Goal: Transaction & Acquisition: Purchase product/service

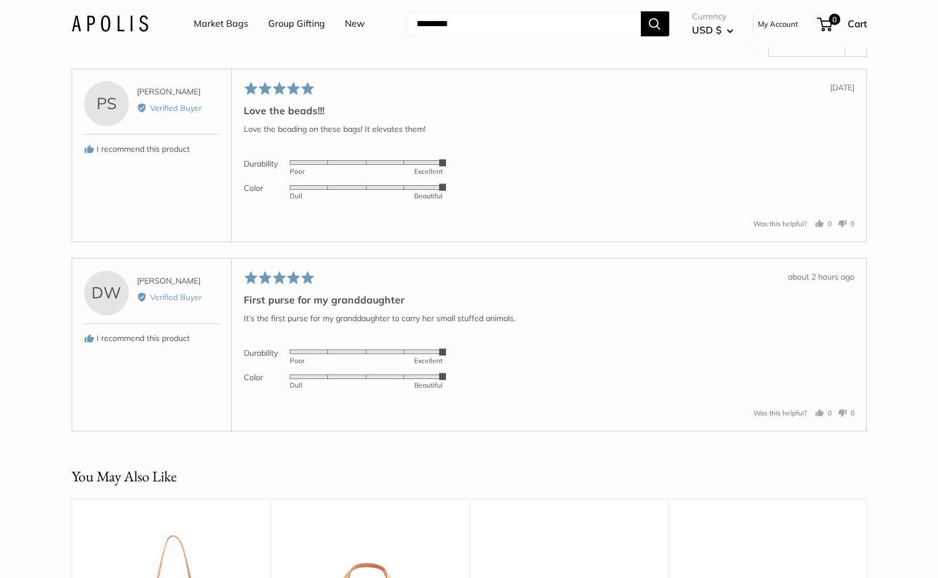
click at [210, 23] on link "Market Bags" at bounding box center [221, 23] width 55 height 17
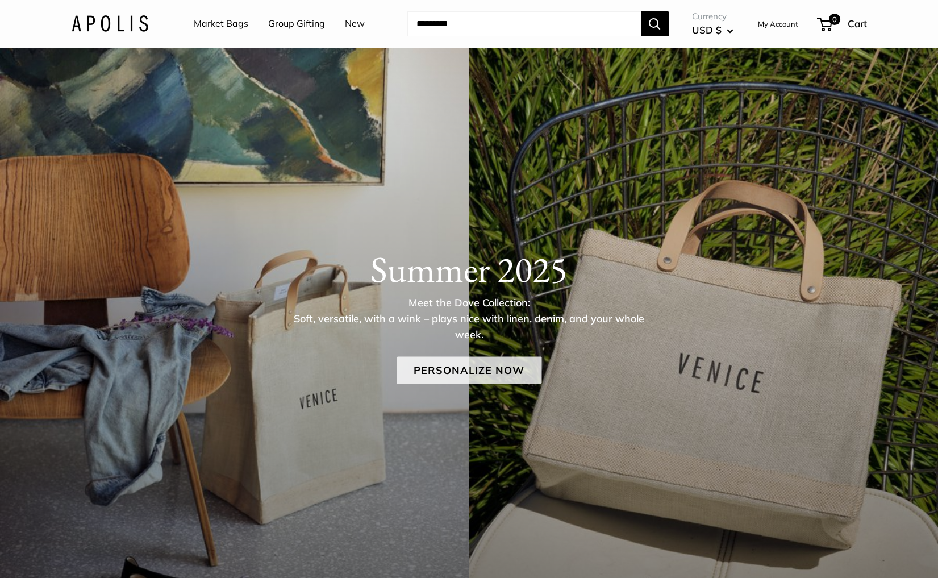
click at [434, 373] on link "Personalize Now" at bounding box center [469, 370] width 145 height 27
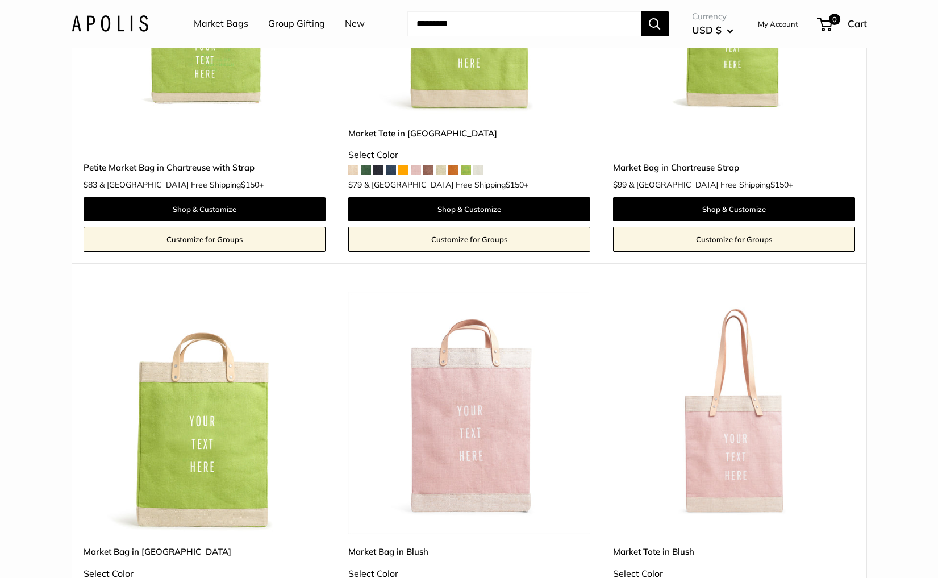
scroll to position [2122, 0]
